Goal: Ask a question

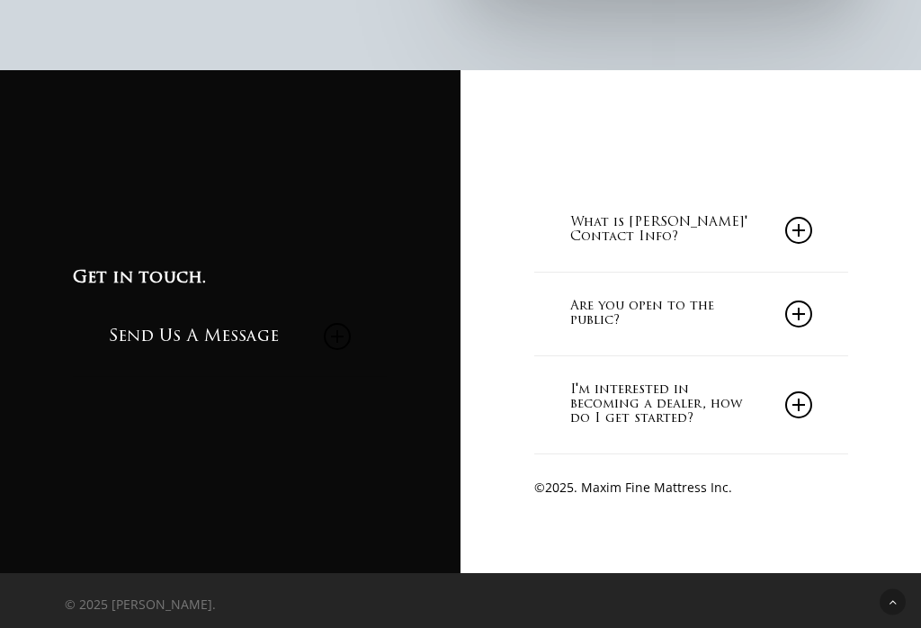
scroll to position [1409, 0]
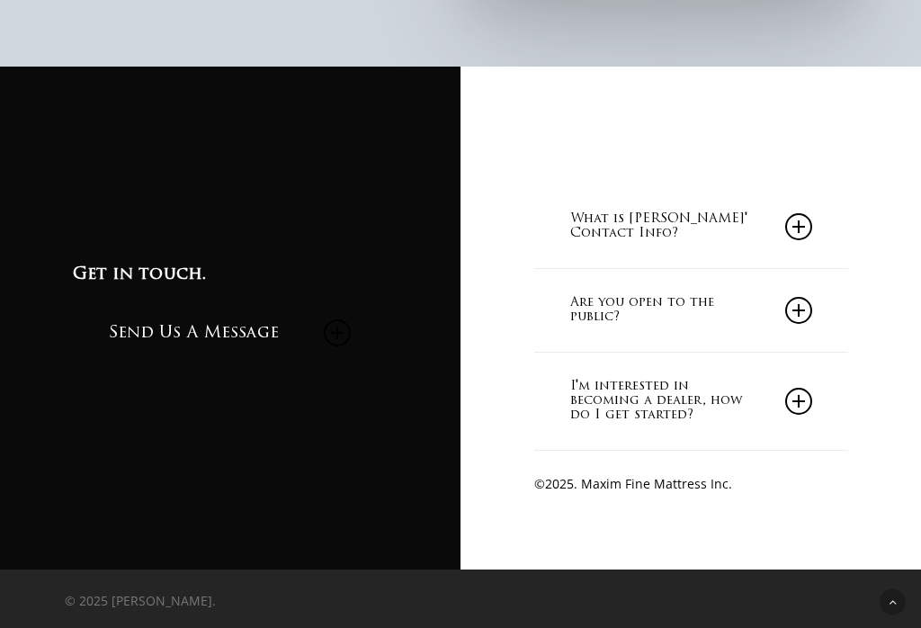
click at [264, 358] on link "Send Us A Message" at bounding box center [230, 333] width 242 height 78
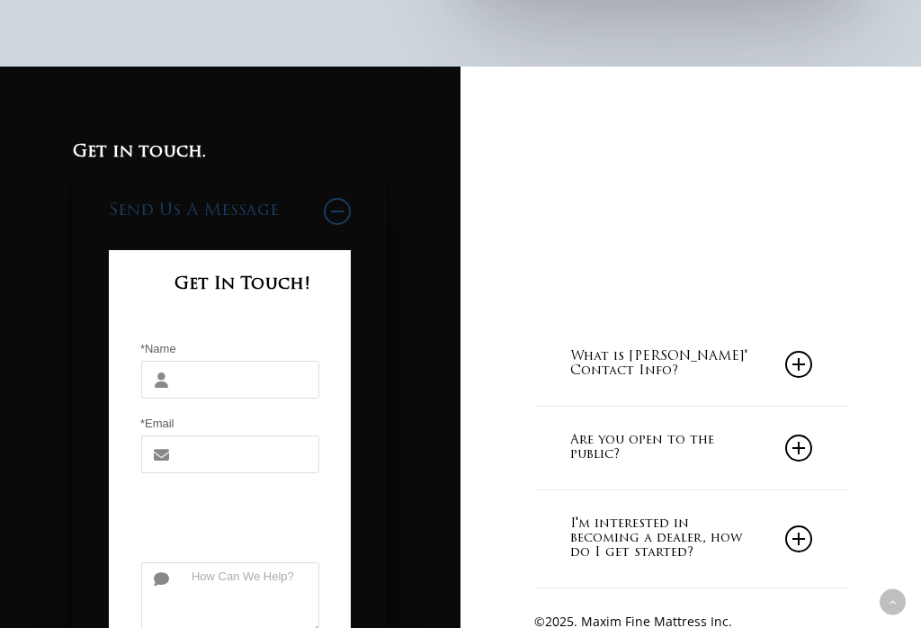
click at [192, 398] on input "*Name" at bounding box center [249, 380] width 139 height 38
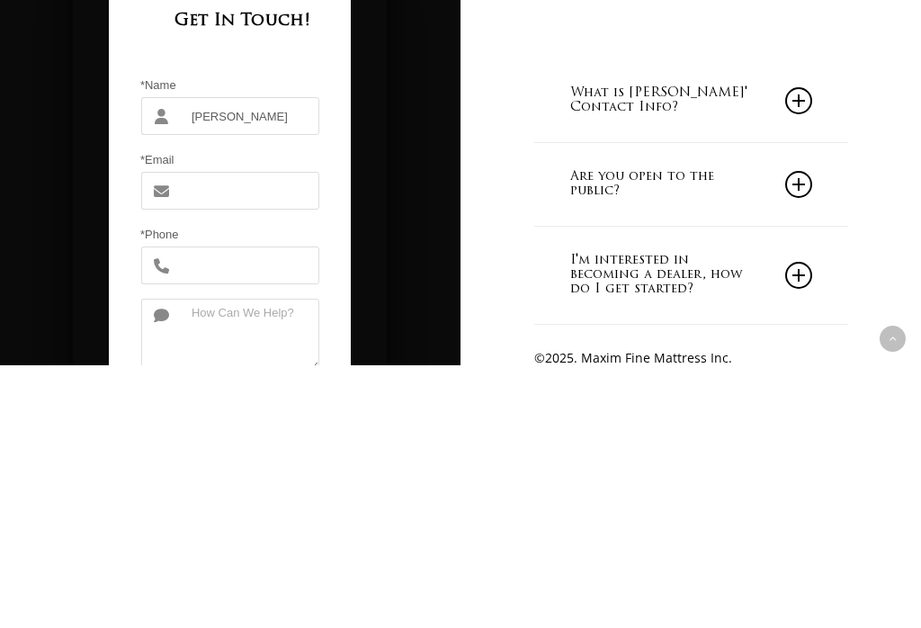
type input "Susan"
click at [182, 435] on input "*Email" at bounding box center [249, 454] width 139 height 38
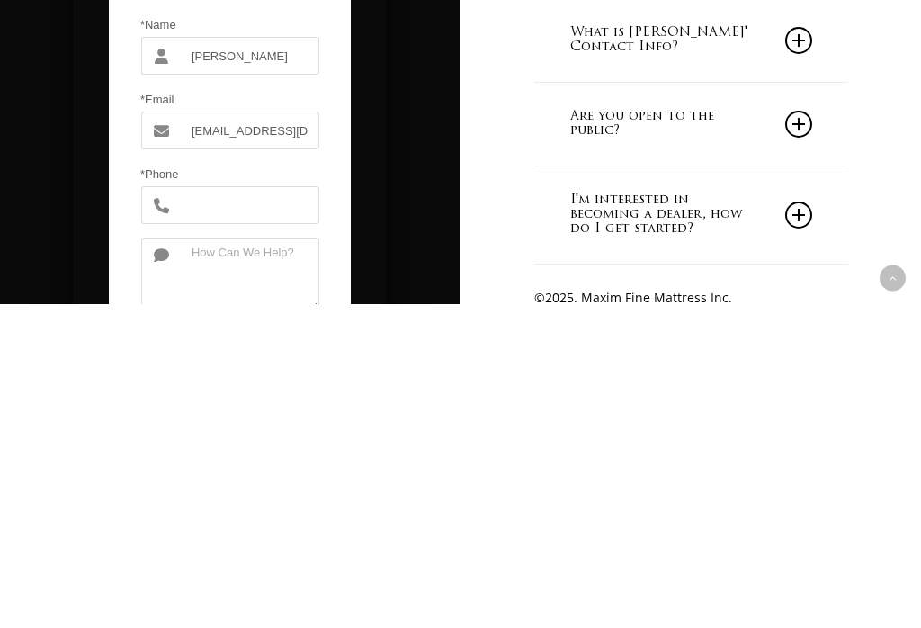
type input "susanminker@sbcglobal.net"
click at [181, 510] on input "*Phone" at bounding box center [249, 529] width 139 height 38
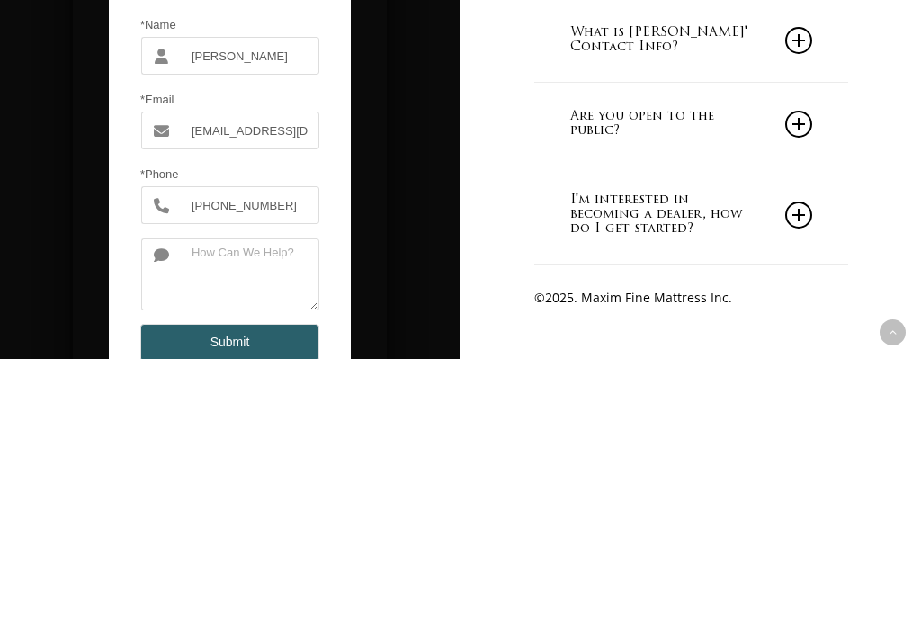
scroll to position [1464, 0]
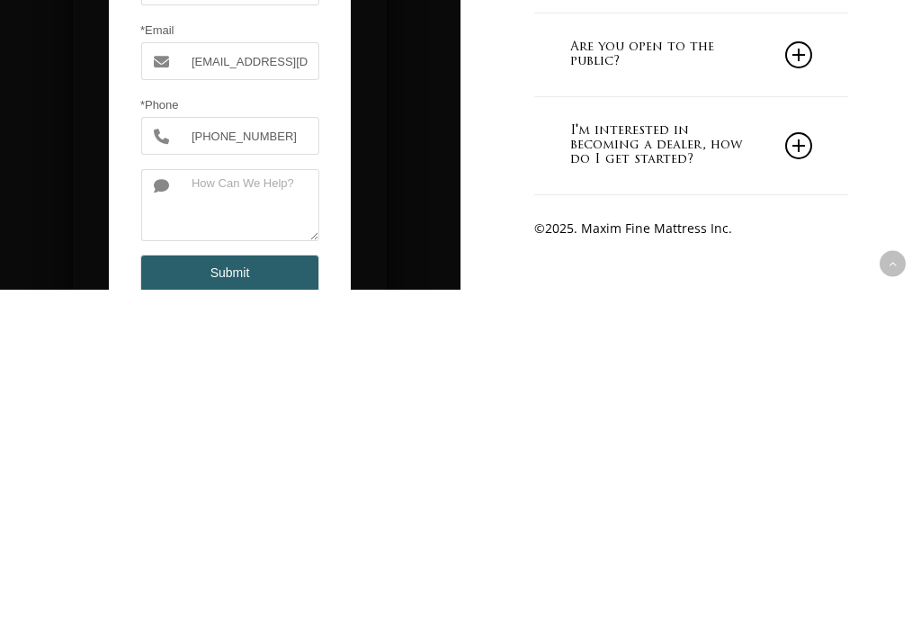
type input "805-235-1778"
click at [220, 507] on textarea at bounding box center [249, 543] width 139 height 72
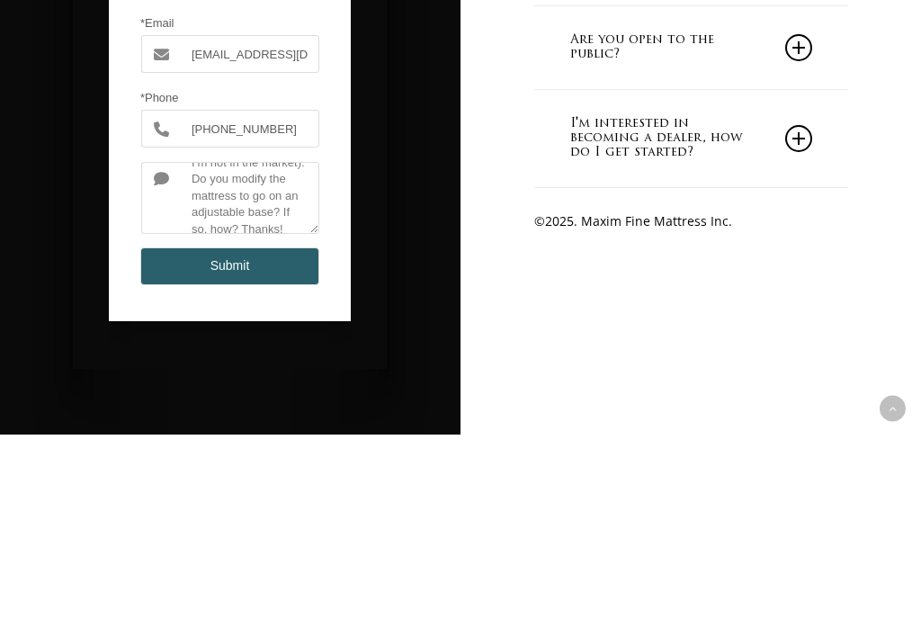
scroll to position [1617, 0]
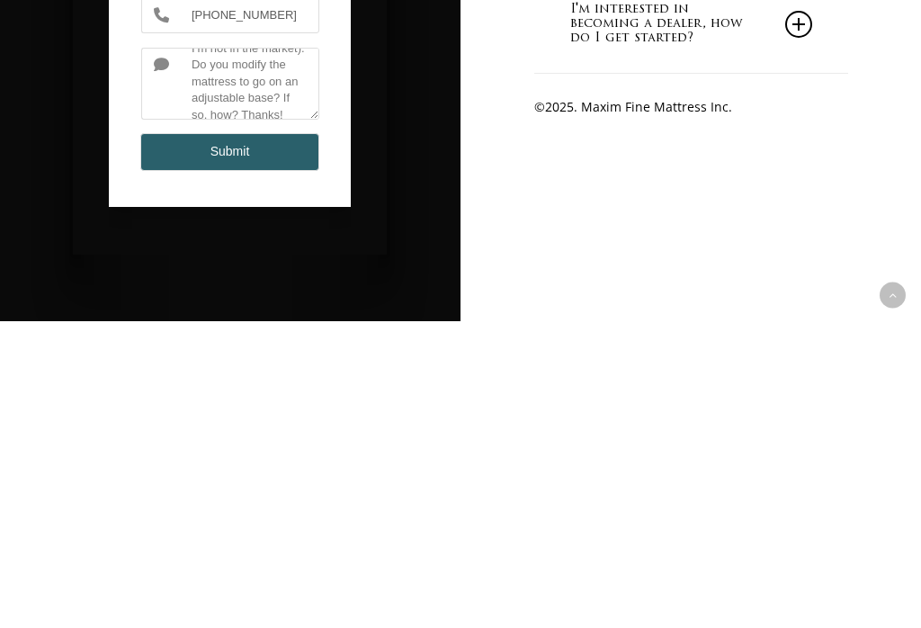
type textarea "Question about the Windsor (for a friend, I’m not in the market). Do you modify…"
click at [241, 440] on button "Submit" at bounding box center [229, 459] width 179 height 38
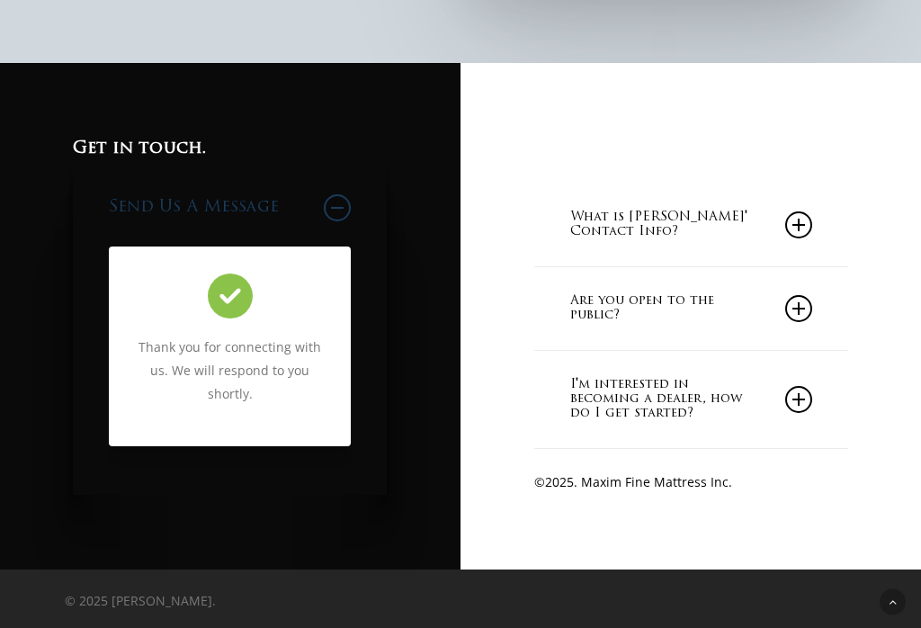
scroll to position [1409, 0]
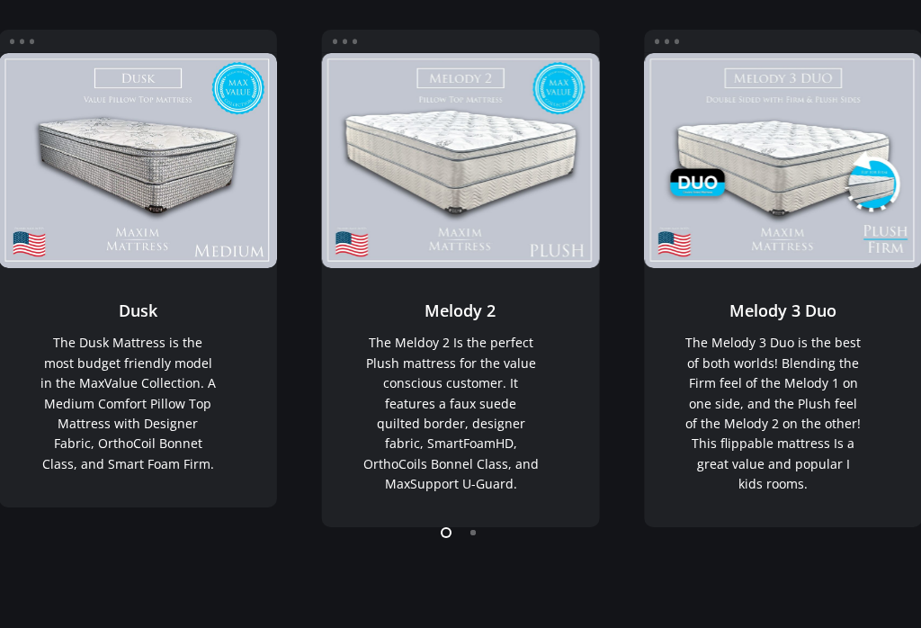
scroll to position [279, 0]
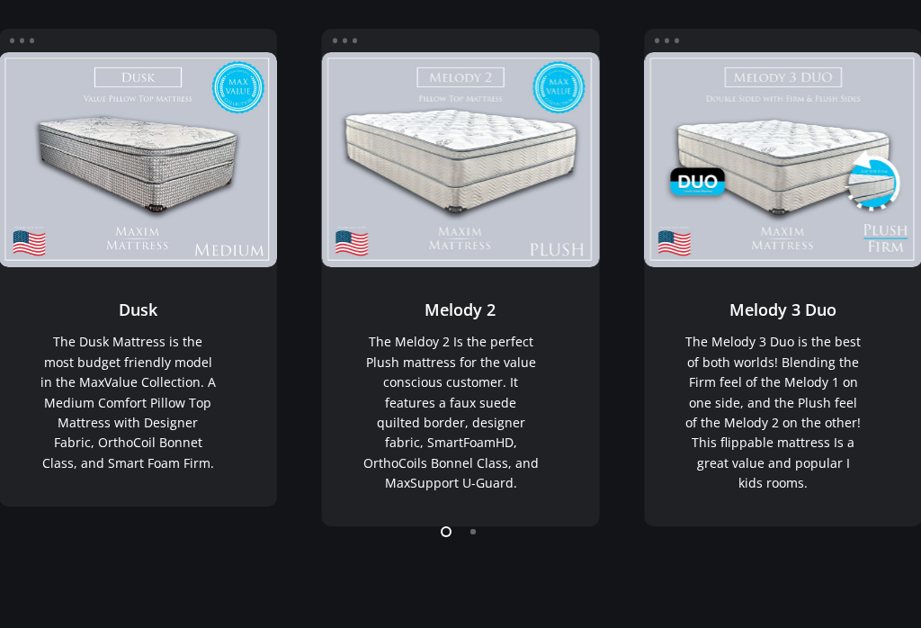
click at [600, 311] on link "Melody 2" at bounding box center [461, 396] width 278 height 259
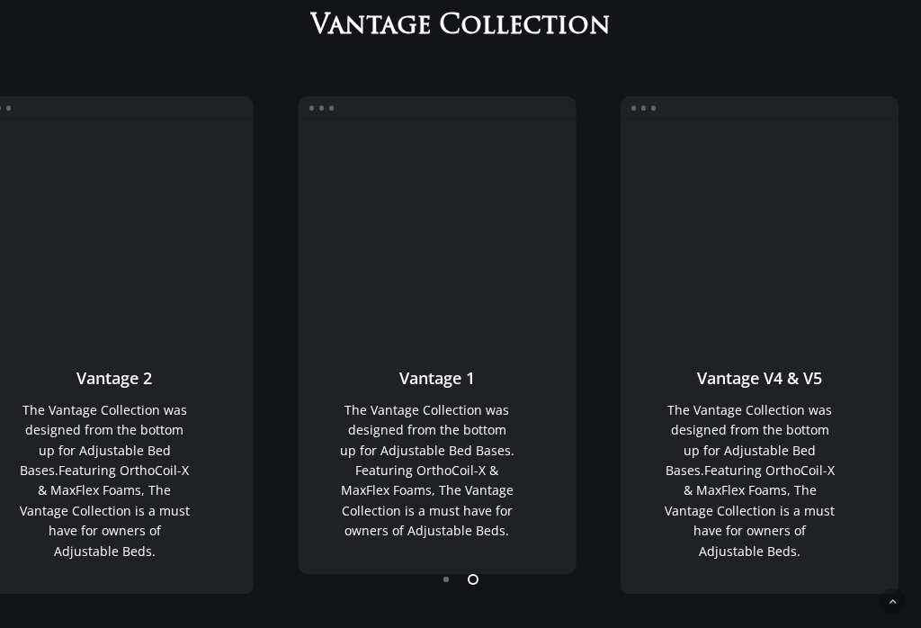
scroll to position [1112, 0]
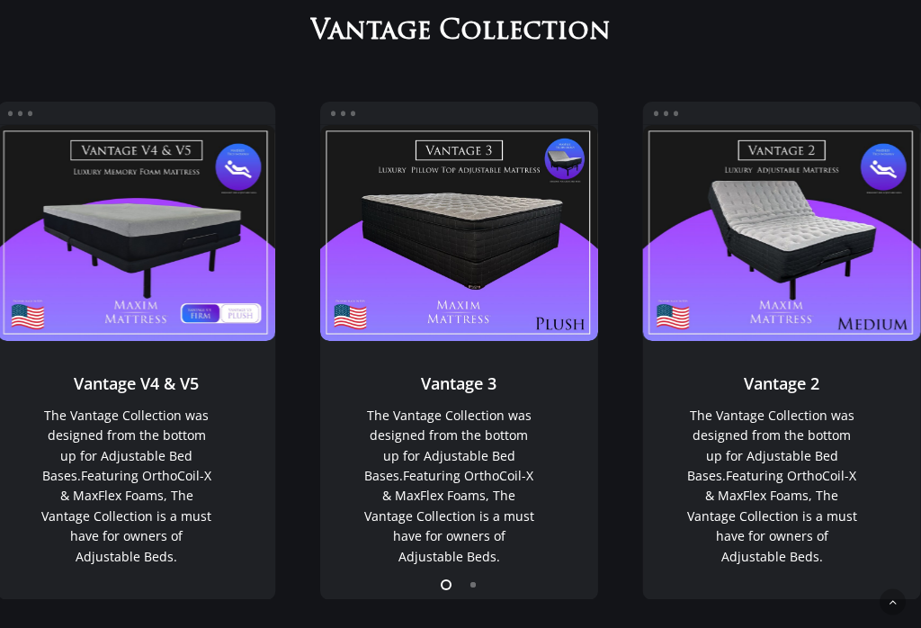
click at [521, 293] on link "Vantage 3" at bounding box center [459, 232] width 278 height 215
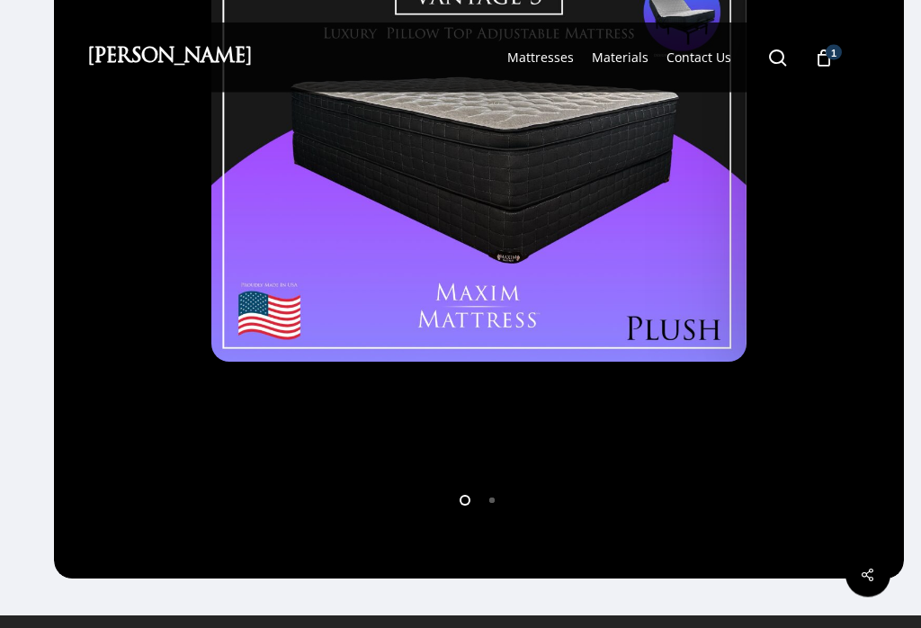
scroll to position [13, 0]
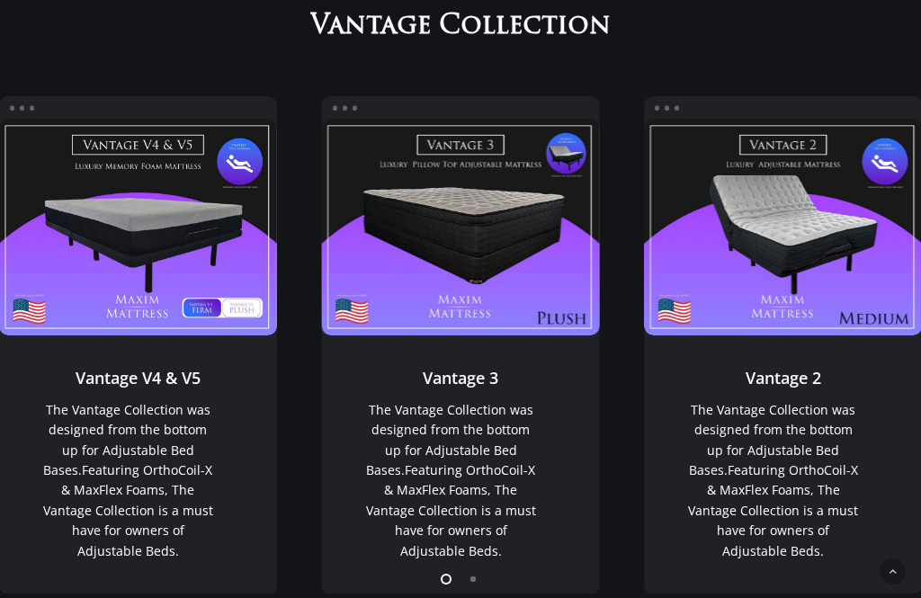
scroll to position [1117, 0]
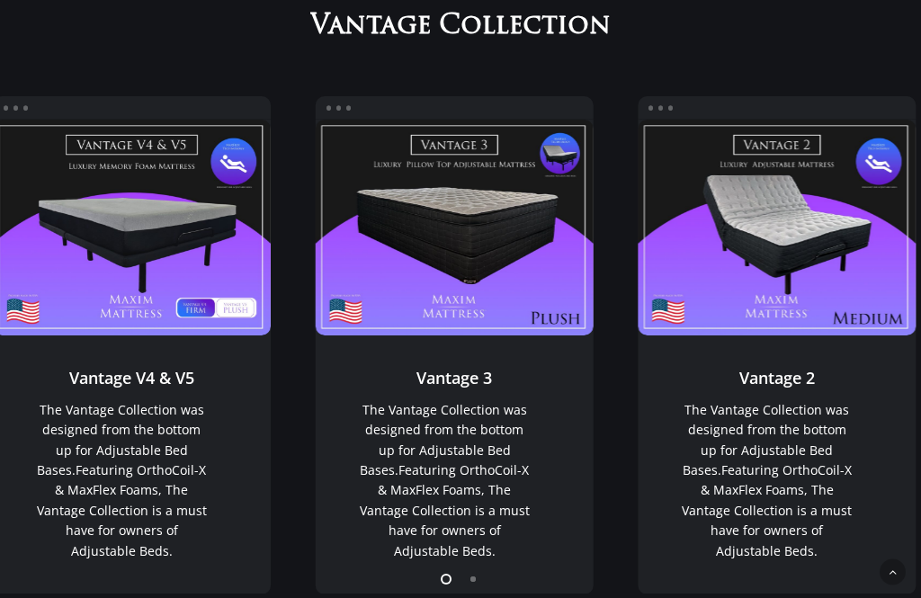
click at [491, 246] on link "Vantage 3" at bounding box center [455, 227] width 278 height 215
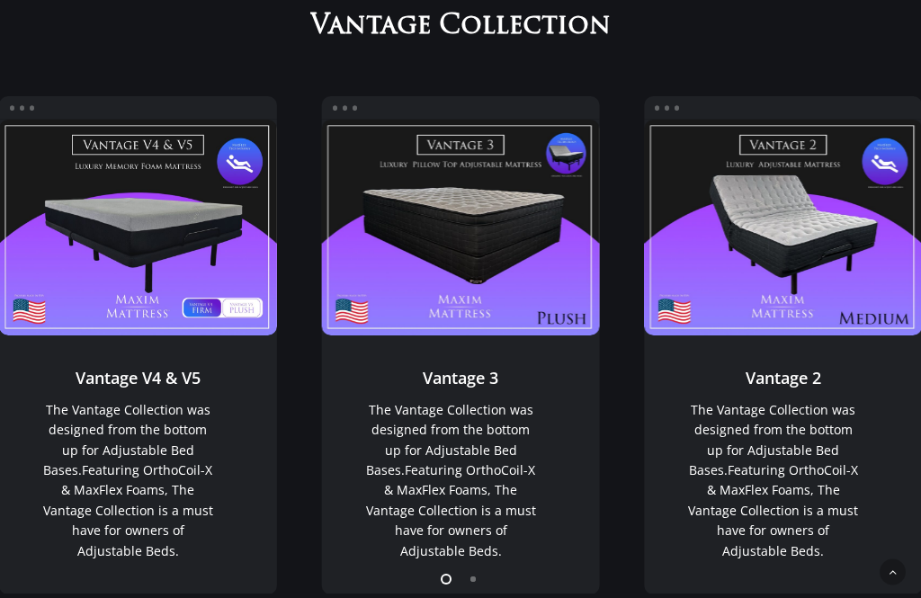
click at [502, 249] on link "Vantage 3" at bounding box center [461, 227] width 278 height 215
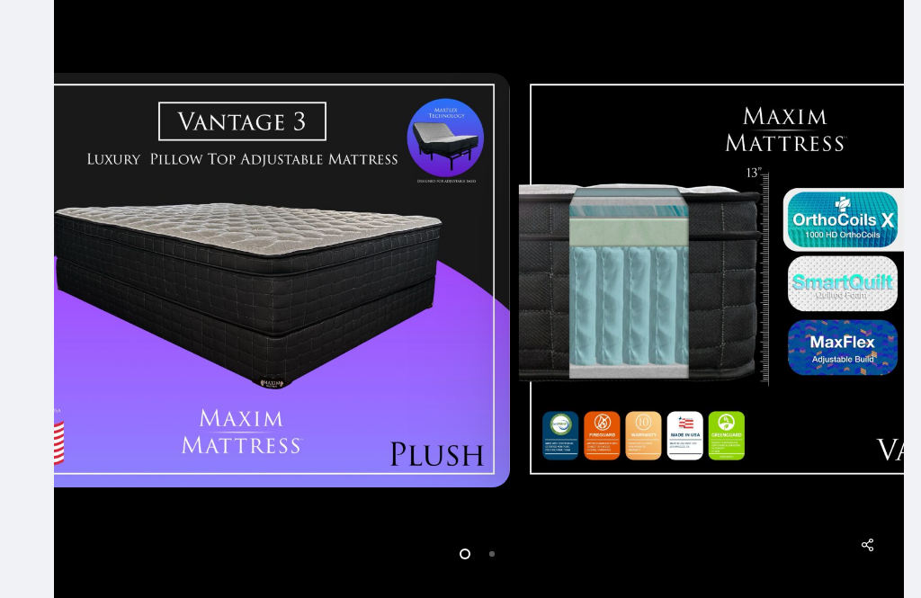
scroll to position [304, 0]
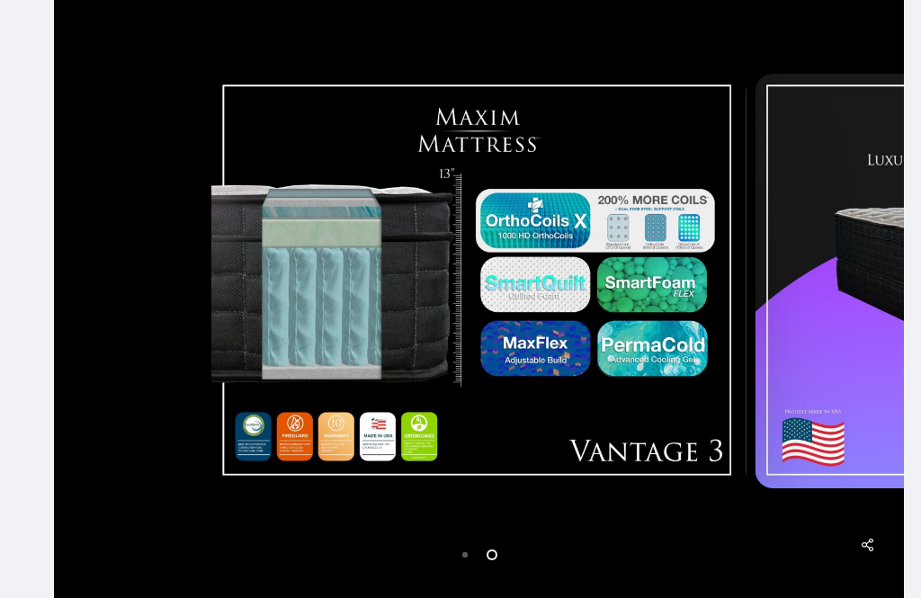
click at [656, 216] on img at bounding box center [478, 281] width 535 height 415
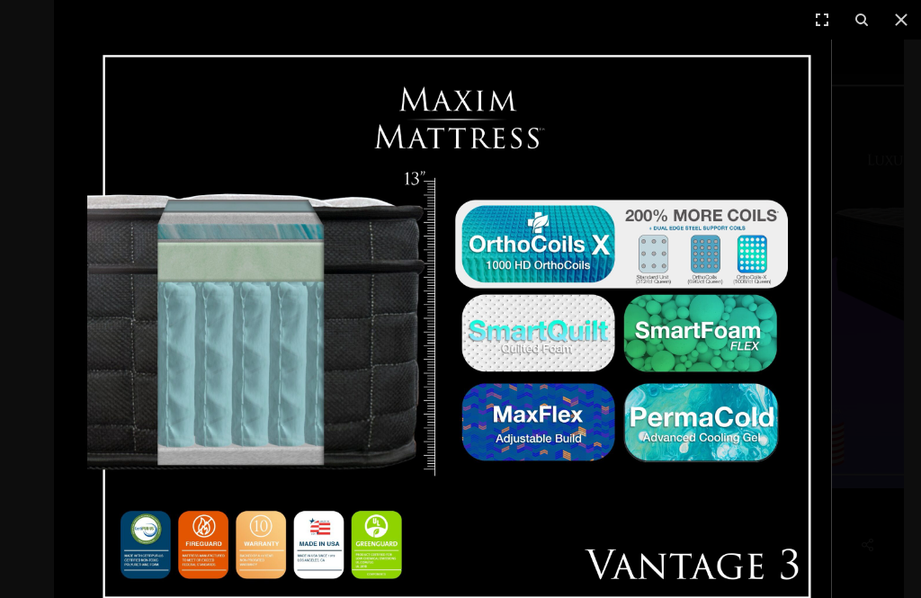
click at [898, 22] on icon at bounding box center [901, 20] width 22 height 22
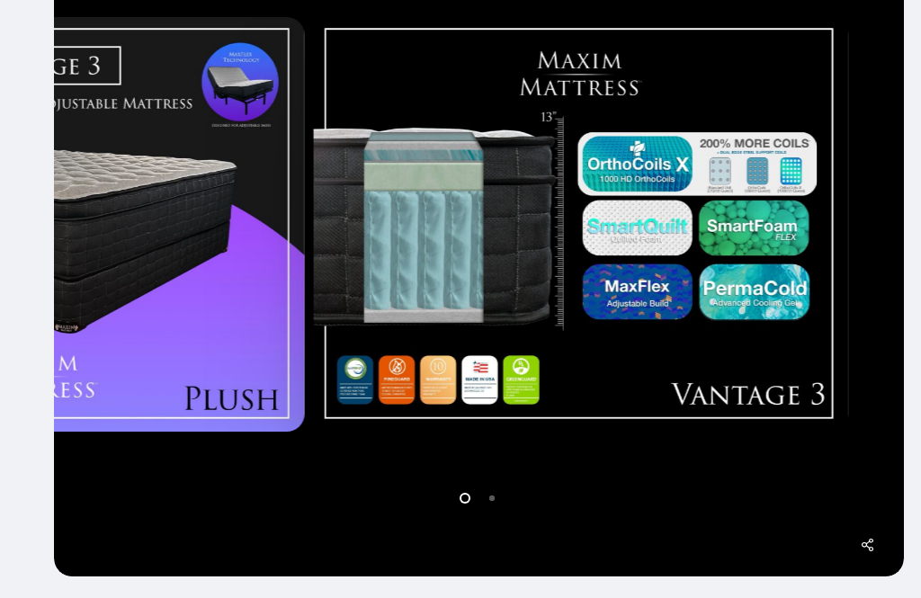
scroll to position [340, 0]
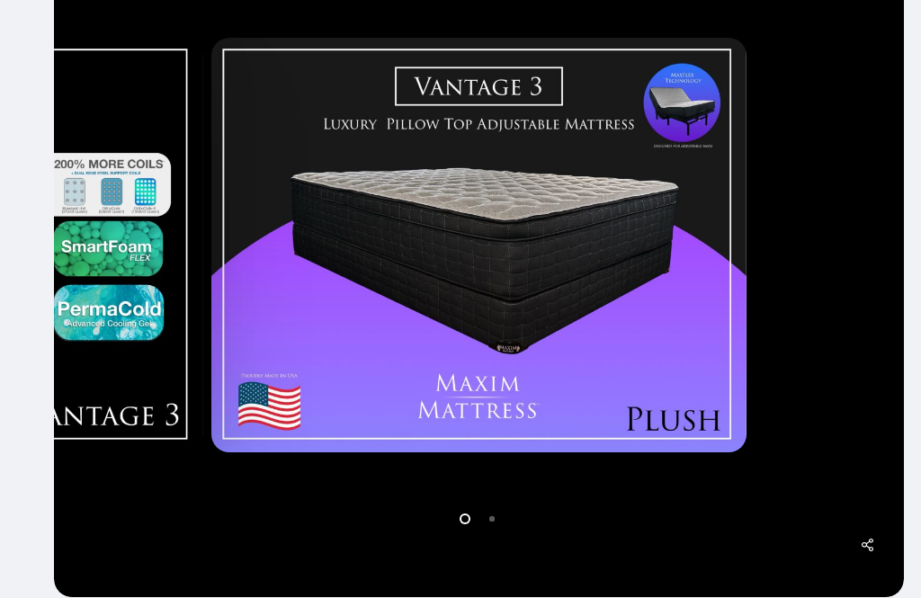
click at [705, 107] on img at bounding box center [478, 245] width 535 height 415
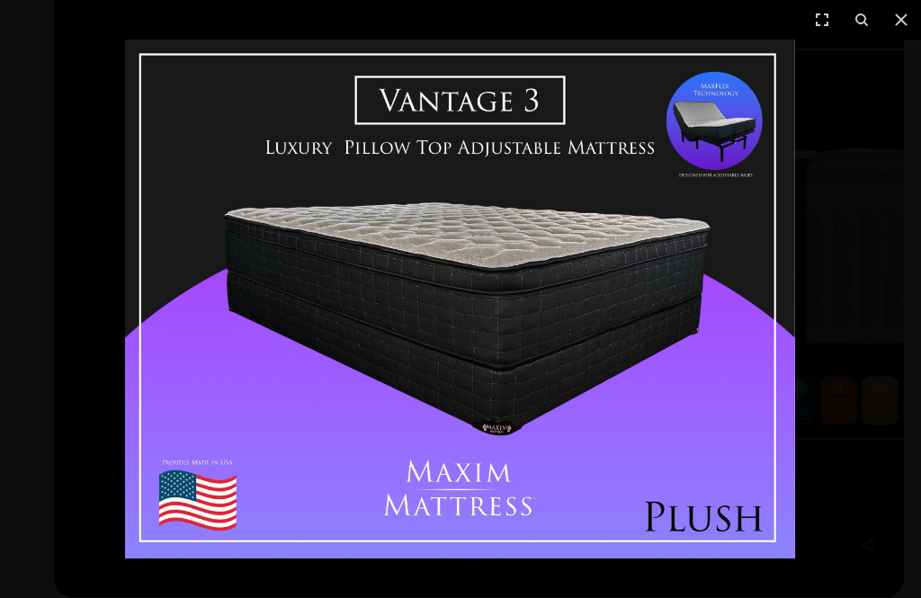
click at [542, 0] on html "Skip to main content Hit enter to search or ESC to close Close Search Maxim Mat…" at bounding box center [460, 176] width 921 height 1033
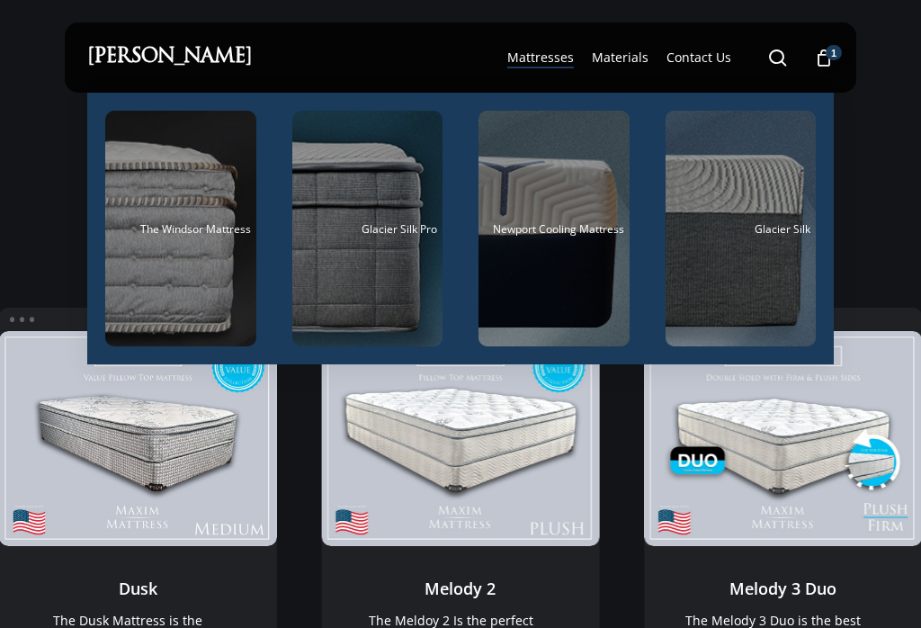
click at [206, 217] on div "Main Menu" at bounding box center [180, 229] width 151 height 236
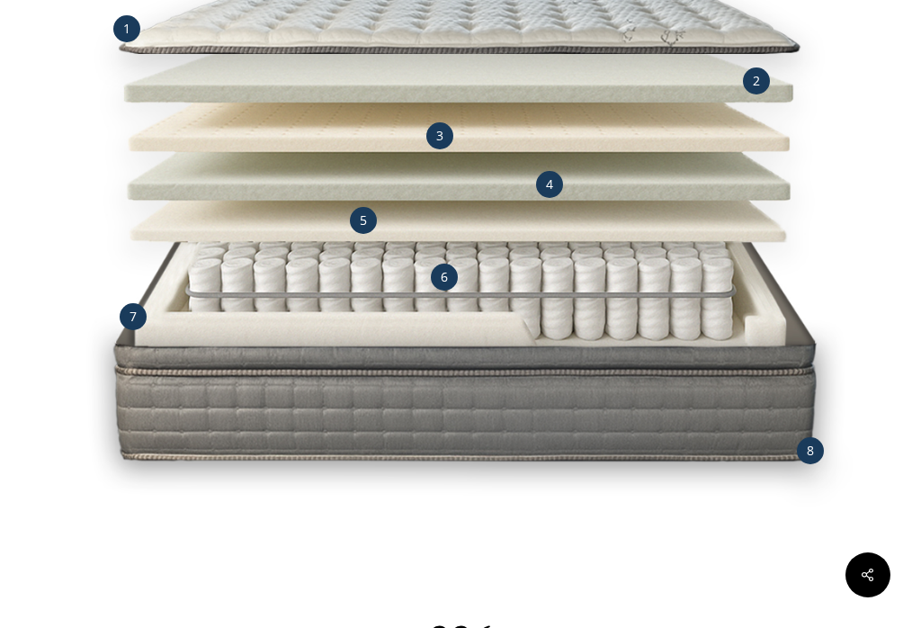
scroll to position [1859, 0]
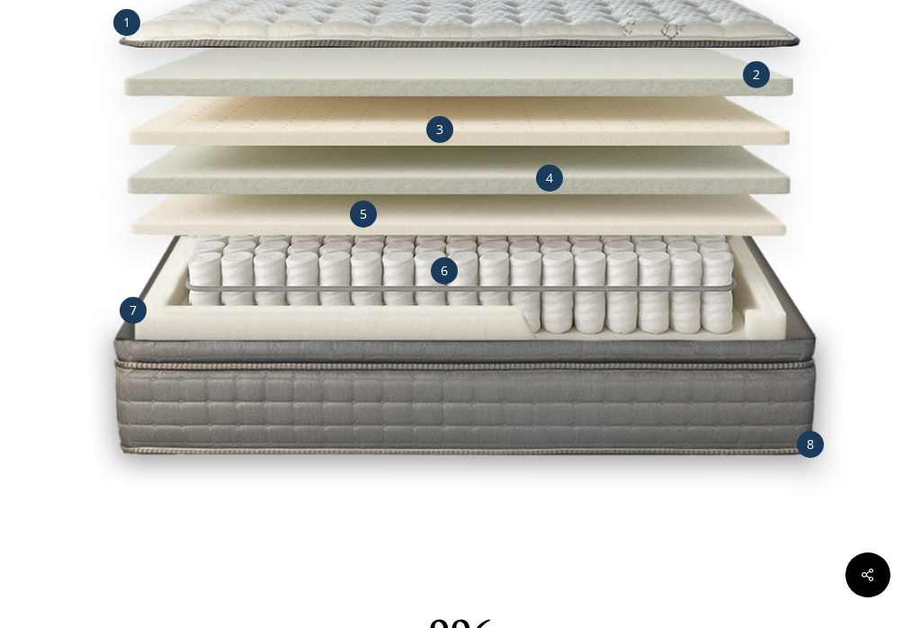
click at [855, 218] on img at bounding box center [461, 199] width 792 height 792
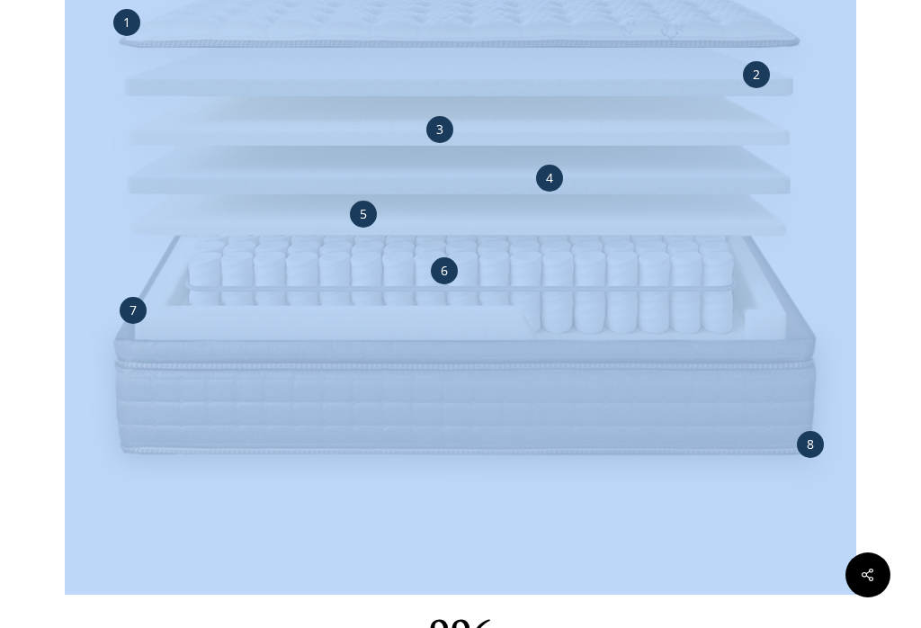
click at [882, 206] on div at bounding box center [460, 189] width 923 height 1147
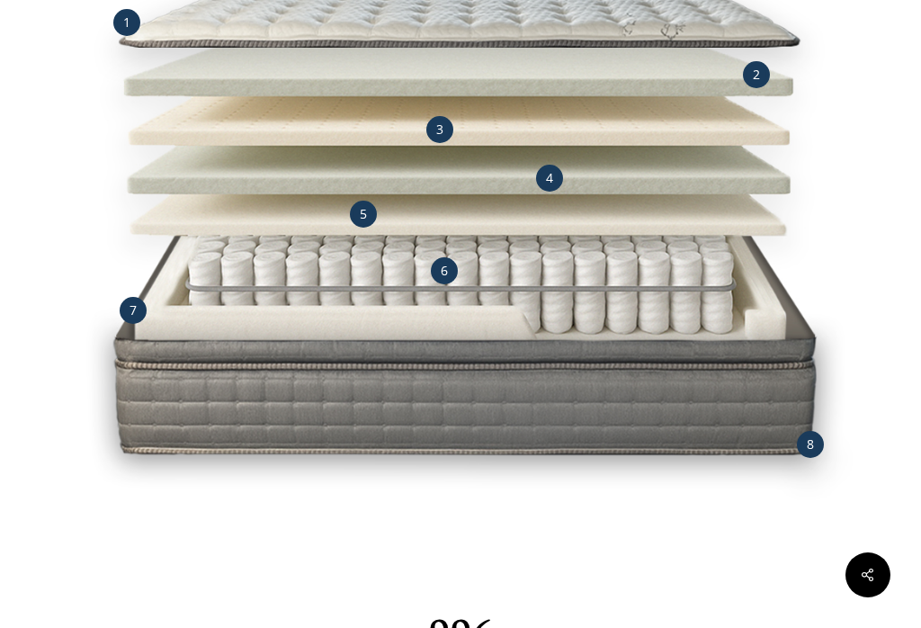
click at [902, 445] on div at bounding box center [460, 189] width 923 height 1147
click at [821, 228] on img at bounding box center [461, 199] width 792 height 792
click at [818, 248] on img at bounding box center [461, 199] width 792 height 792
click at [121, 291] on img at bounding box center [461, 199] width 792 height 792
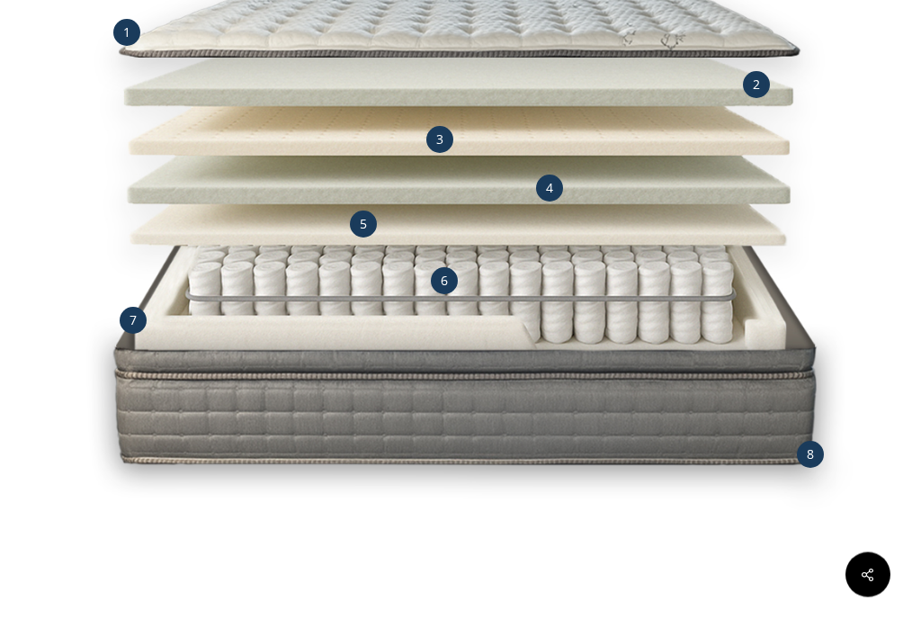
scroll to position [1837, 0]
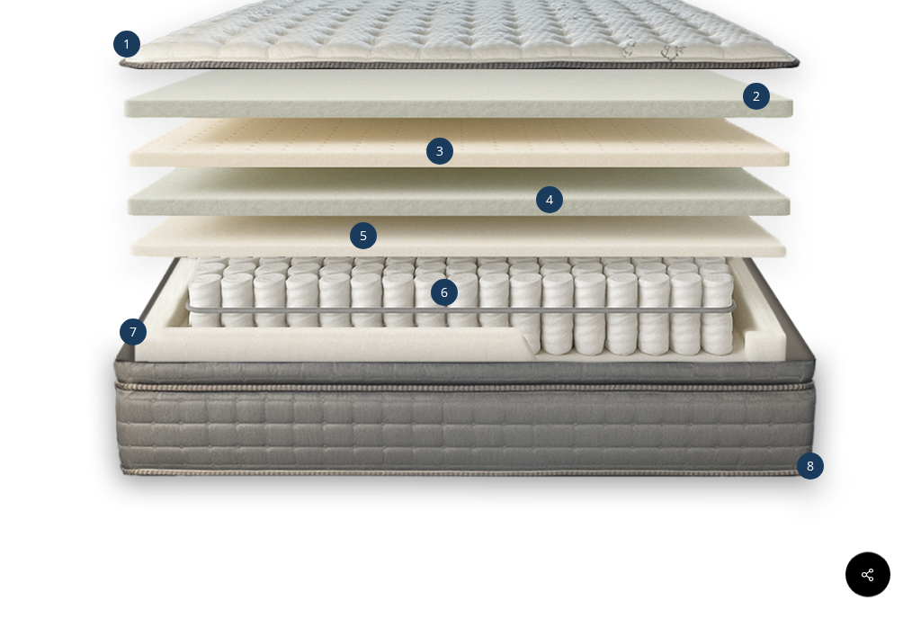
click at [889, 105] on div at bounding box center [460, 211] width 923 height 1147
